Goal: Information Seeking & Learning: Find specific fact

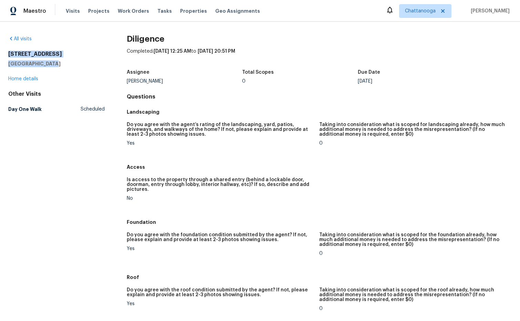
drag, startPoint x: 61, startPoint y: 64, endPoint x: 7, endPoint y: 53, distance: 55.2
click at [7, 53] on div "All visits 3714 Cherokee Overlook Dr Canton, GA 30115 Home details Other Visits…" at bounding box center [260, 171] width 520 height 299
copy div "[STREET_ADDRESS][PERSON_NAME]"
drag, startPoint x: 62, startPoint y: 62, endPoint x: 8, endPoint y: 53, distance: 54.8
click at [8, 53] on div "[STREET_ADDRESS][PERSON_NAME]" at bounding box center [56, 59] width 96 height 17
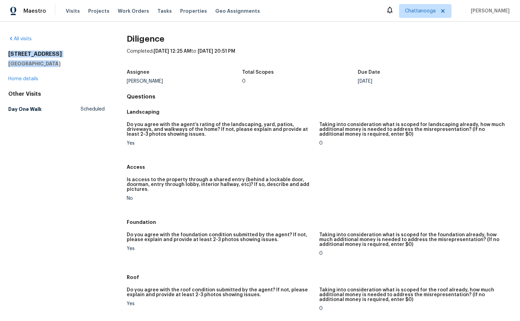
copy div "[STREET_ADDRESS][PERSON_NAME]"
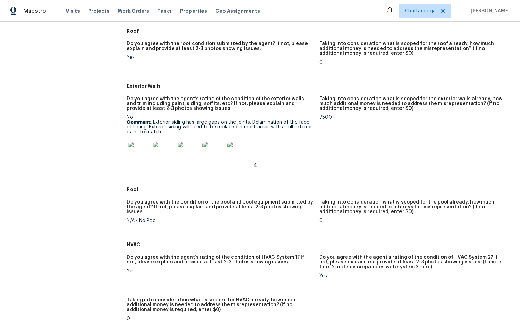
scroll to position [247, 0]
click at [139, 149] on img at bounding box center [139, 152] width 22 height 22
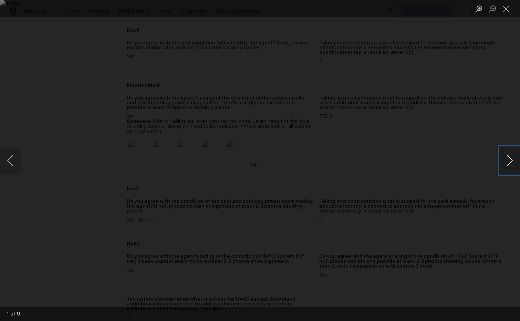
click at [510, 161] on button "Next image" at bounding box center [509, 161] width 21 height 28
drag, startPoint x: 509, startPoint y: 11, endPoint x: 499, endPoint y: 16, distance: 11.7
click at [509, 11] on button "Close lightbox" at bounding box center [506, 9] width 14 height 12
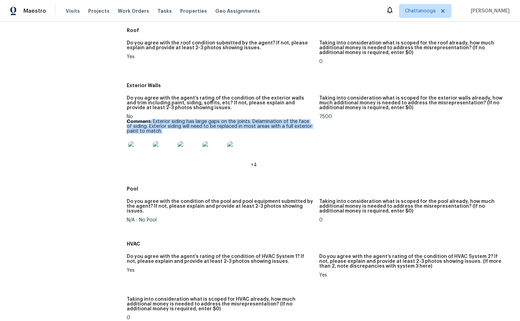
drag, startPoint x: 179, startPoint y: 126, endPoint x: 232, endPoint y: 126, distance: 52.7
click at [226, 132] on p "Comment: Exterior siding has large gaps on the joints. Delamination of the face…" at bounding box center [220, 126] width 187 height 14
copy p "Exterior siding has large gaps on the joints. Delamination of the face of sidin…"
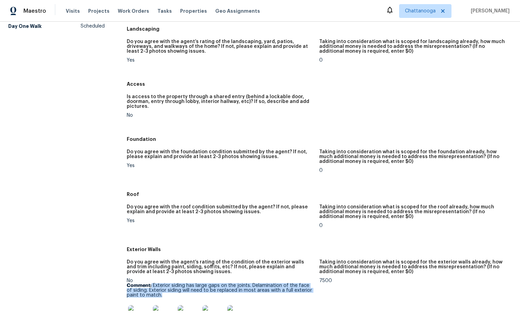
scroll to position [0, 0]
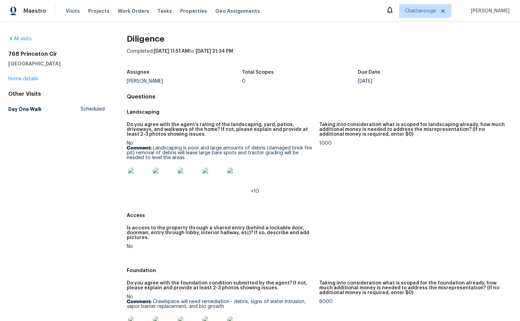
drag, startPoint x: 63, startPoint y: 63, endPoint x: 2, endPoint y: 53, distance: 61.8
click at [0, 53] on div "All visits 768 Princeton Cir Clarksville, TN 37042 Home details Other Visits Da…" at bounding box center [260, 171] width 520 height 299
copy div "768 Princeton Cir Clarksville, TN 37042"
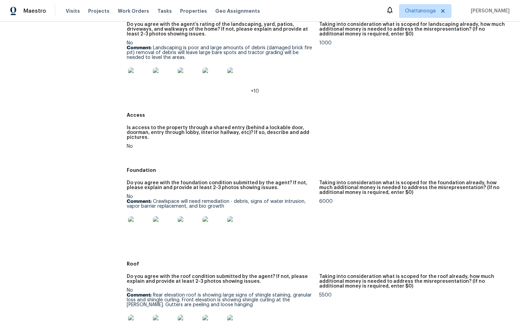
scroll to position [127, 0]
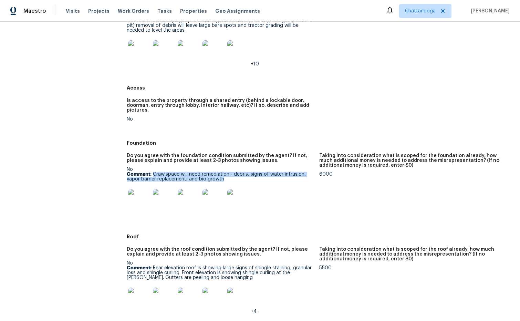
drag, startPoint x: 232, startPoint y: 178, endPoint x: 152, endPoint y: 175, distance: 80.7
click at [152, 175] on p "Comment: Crawlspace will need remediation - debris, signs of water intrusion, v…" at bounding box center [220, 177] width 187 height 10
copy p "Crawlspace will need remediation - debris, signs of water intrusion, vapor barr…"
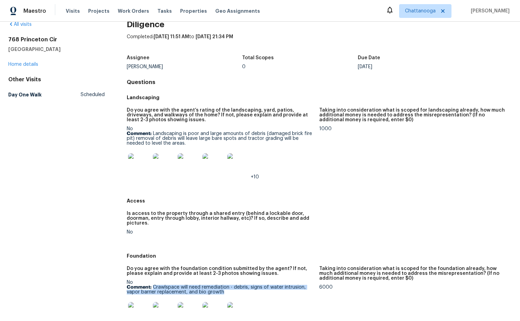
scroll to position [0, 0]
